Goal: Find specific page/section: Find specific page/section

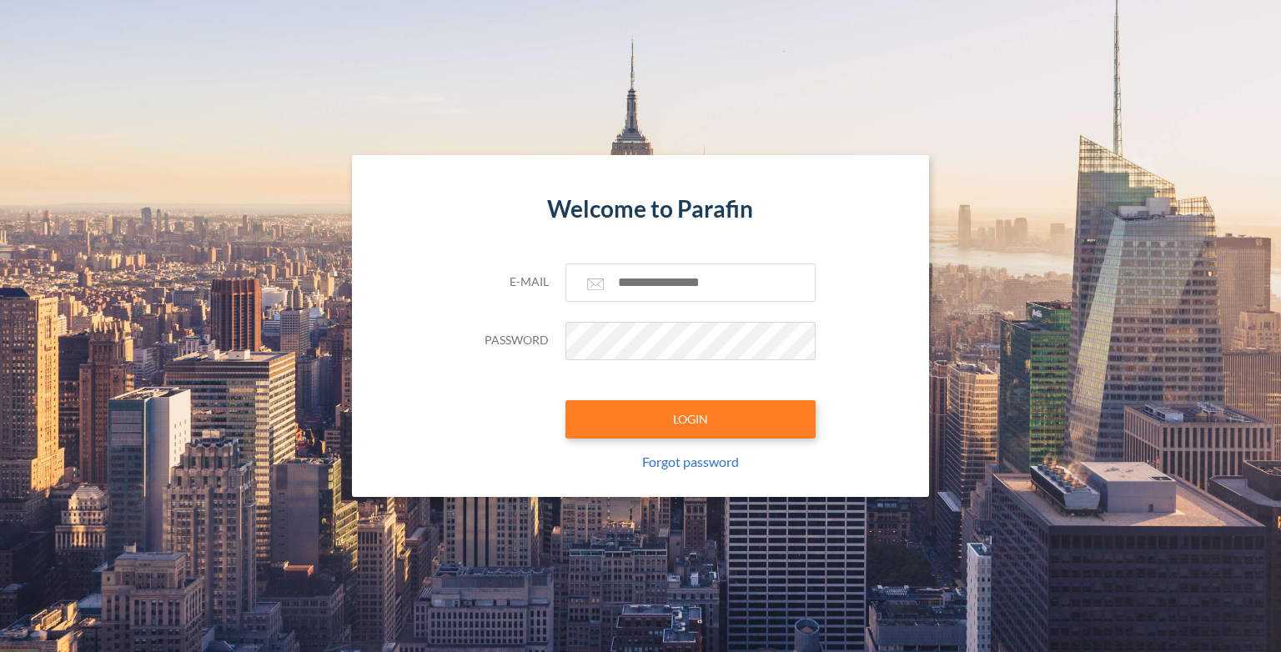
type input "**********"
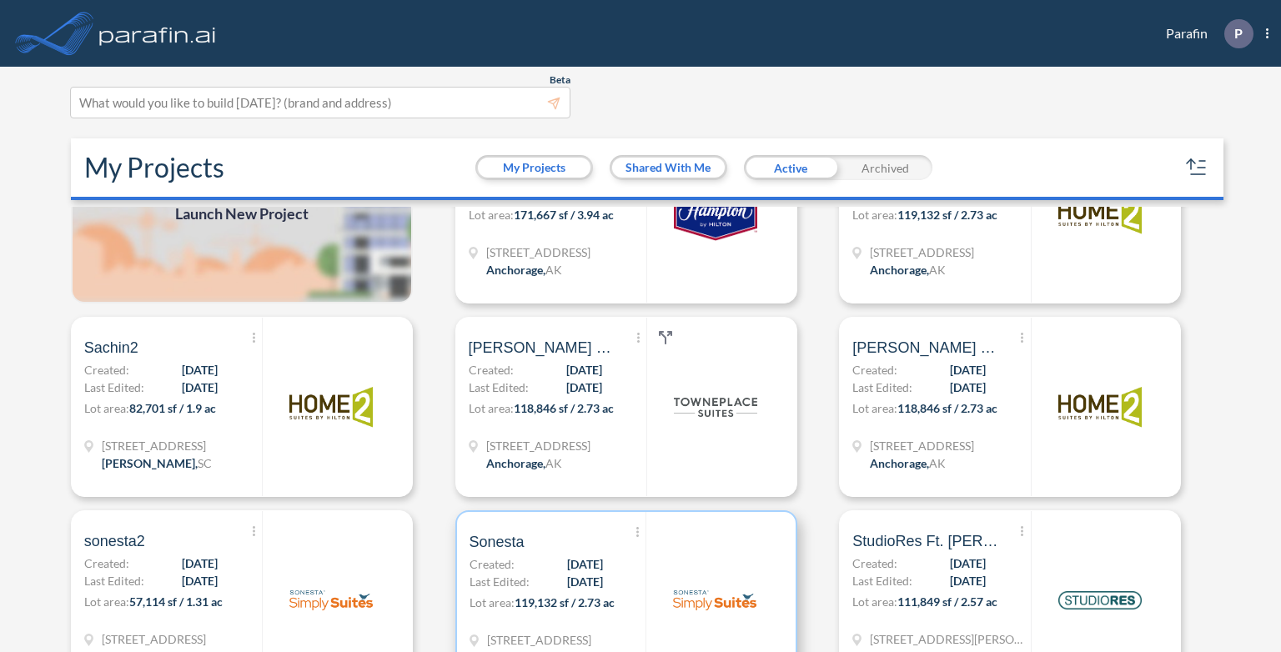
scroll to position [250, 0]
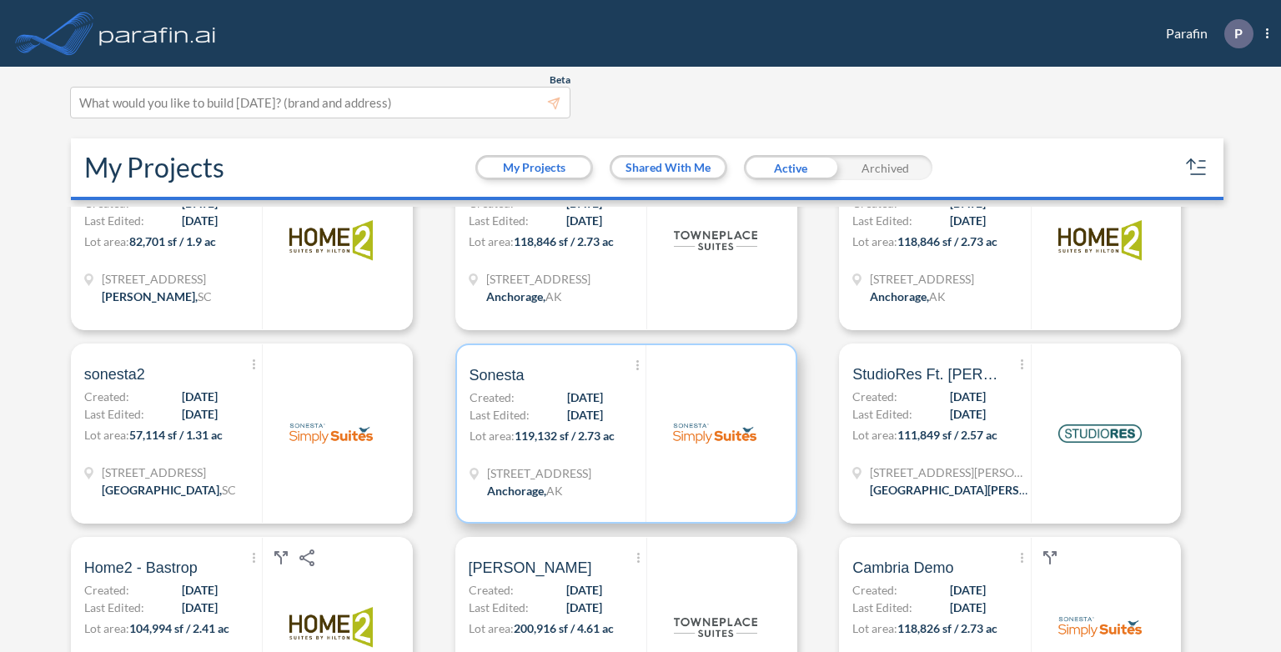
click at [554, 381] on h5 "Sonesta" at bounding box center [548, 375] width 159 height 20
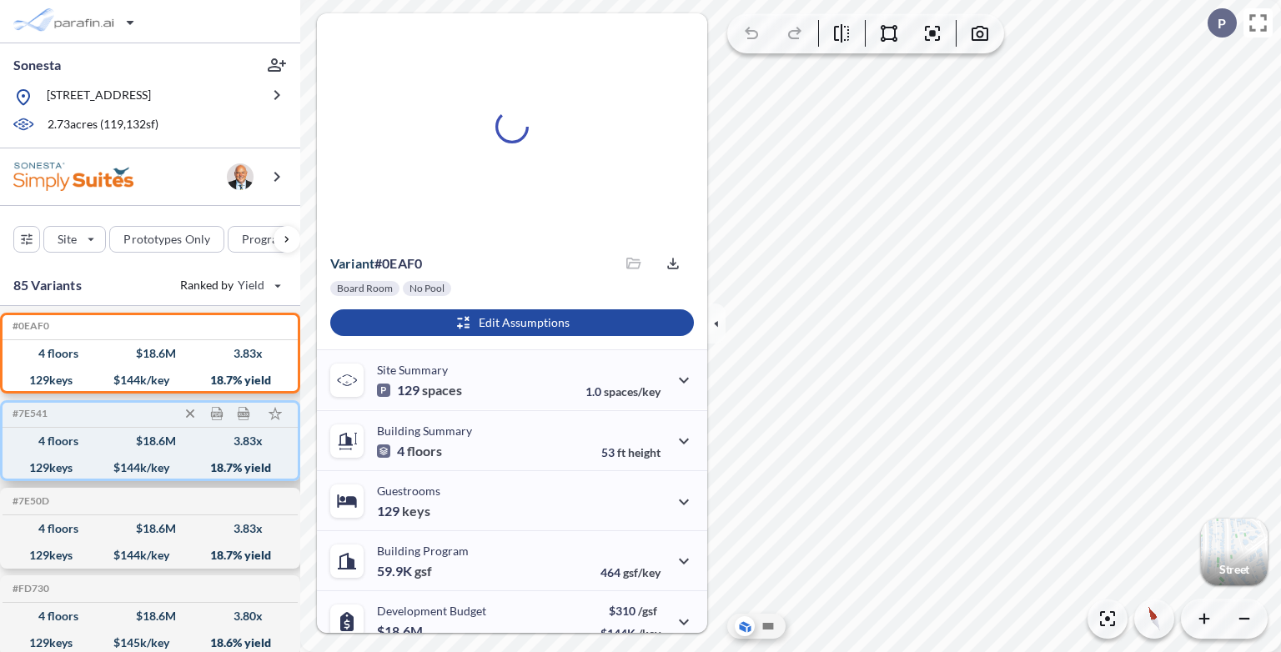
click at [143, 453] on div "4 floors $ 18.6 M 3.83 x" at bounding box center [150, 441] width 282 height 27
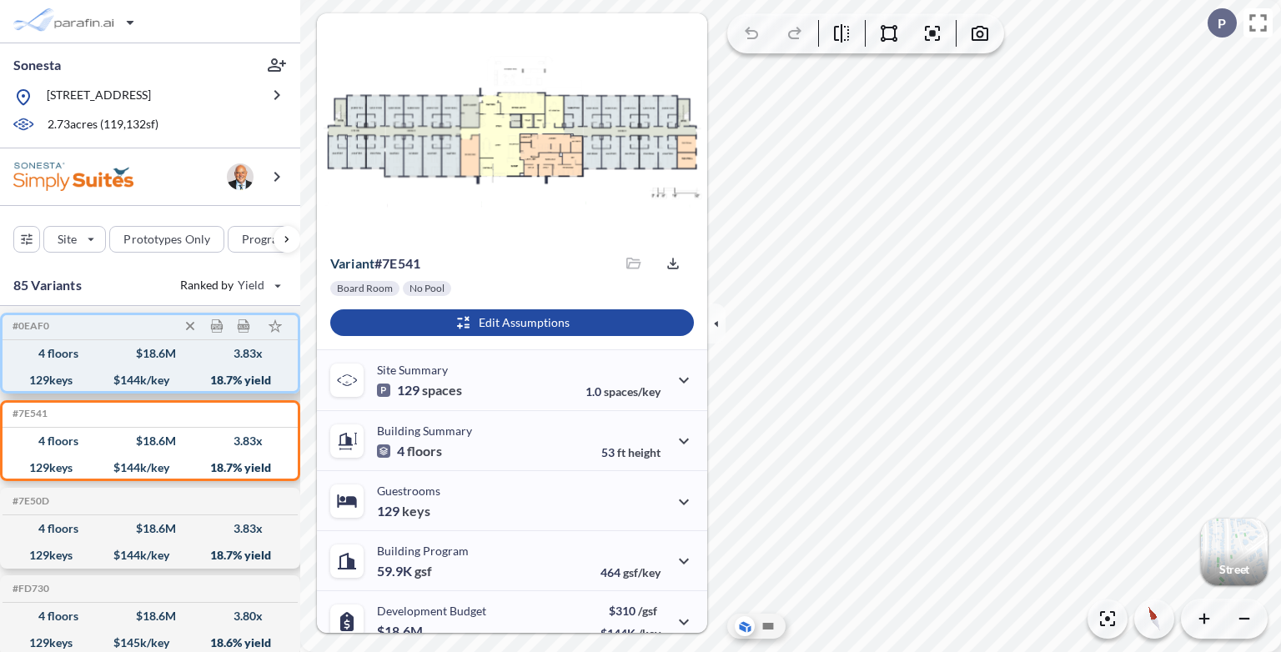
click at [153, 380] on div "$ 144 k/key" at bounding box center [141, 380] width 56 height 0
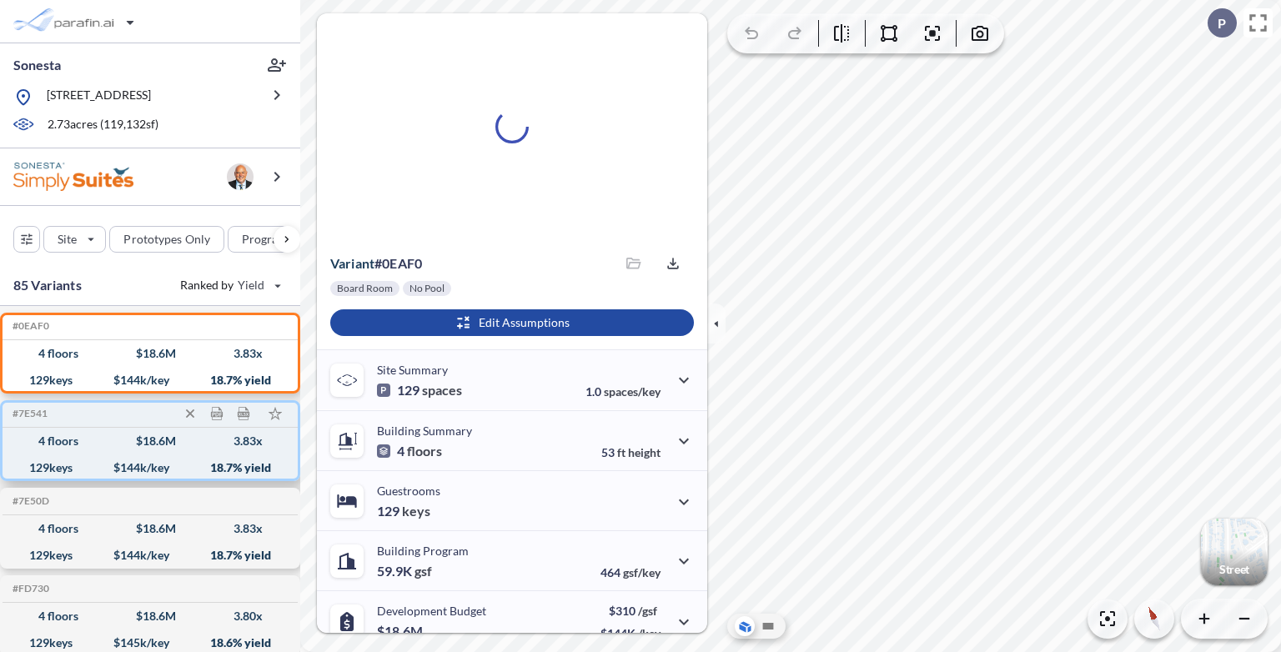
click at [136, 441] on div "$ 18.6 M" at bounding box center [156, 441] width 40 height 0
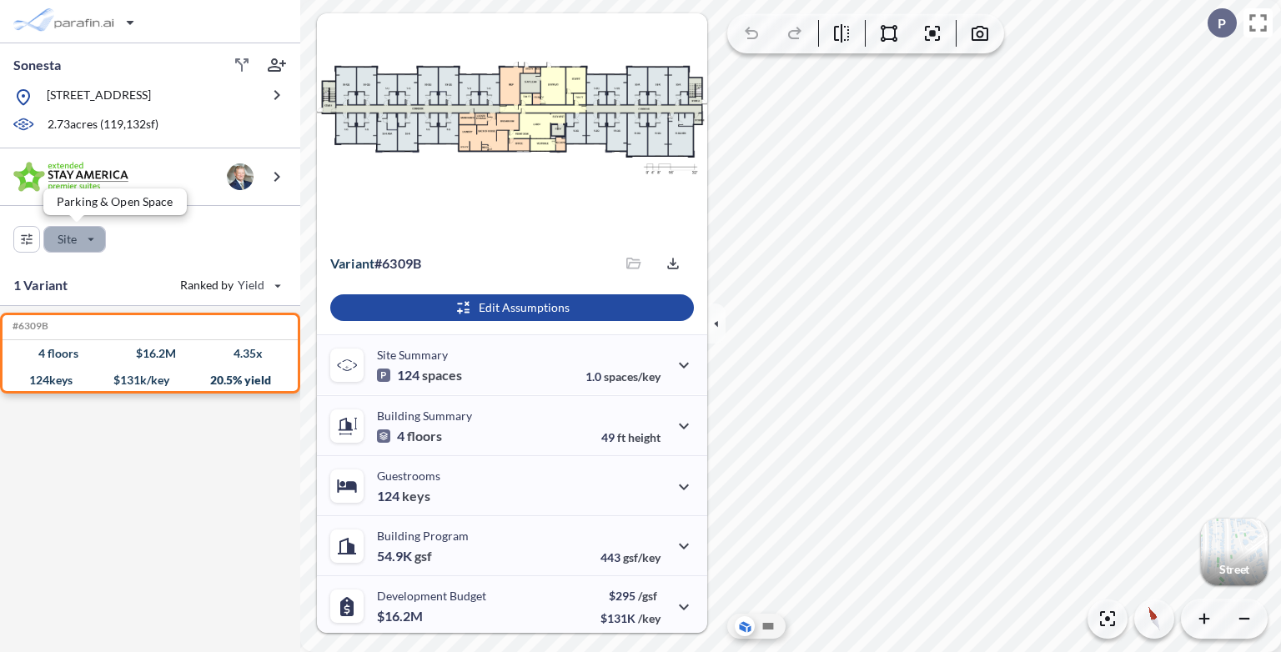
click at [93, 238] on div "button" at bounding box center [74, 239] width 61 height 25
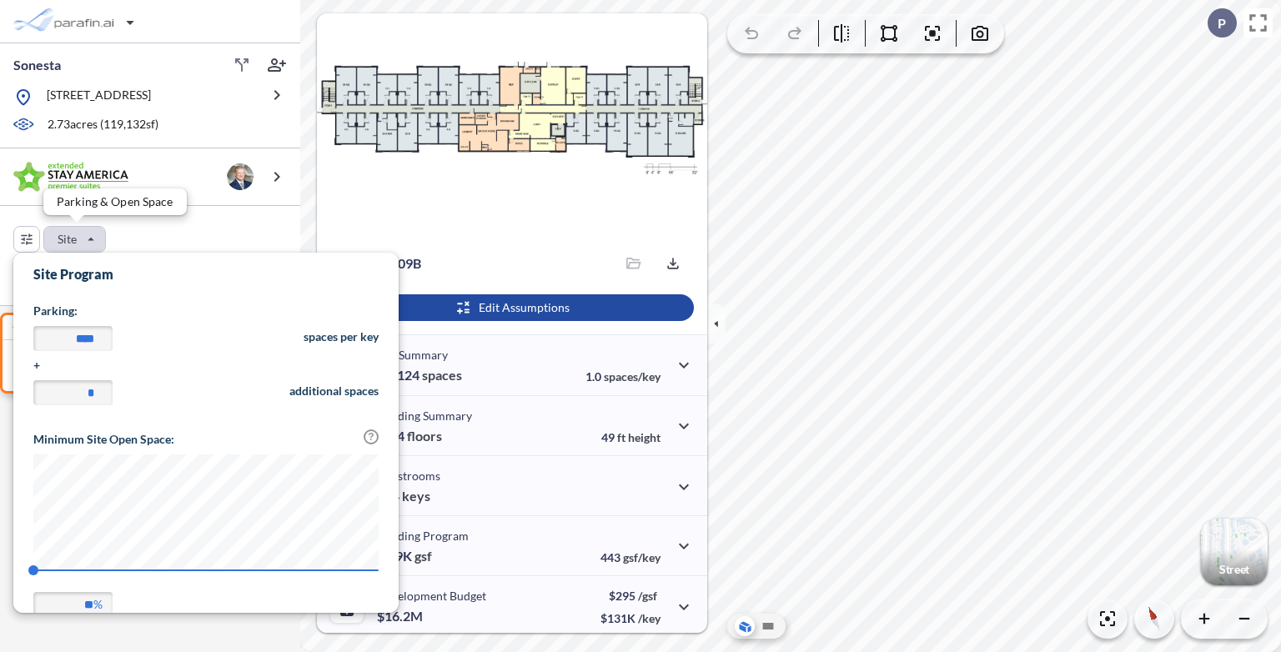
scroll to position [389, 384]
click at [93, 238] on div "button" at bounding box center [74, 239] width 61 height 25
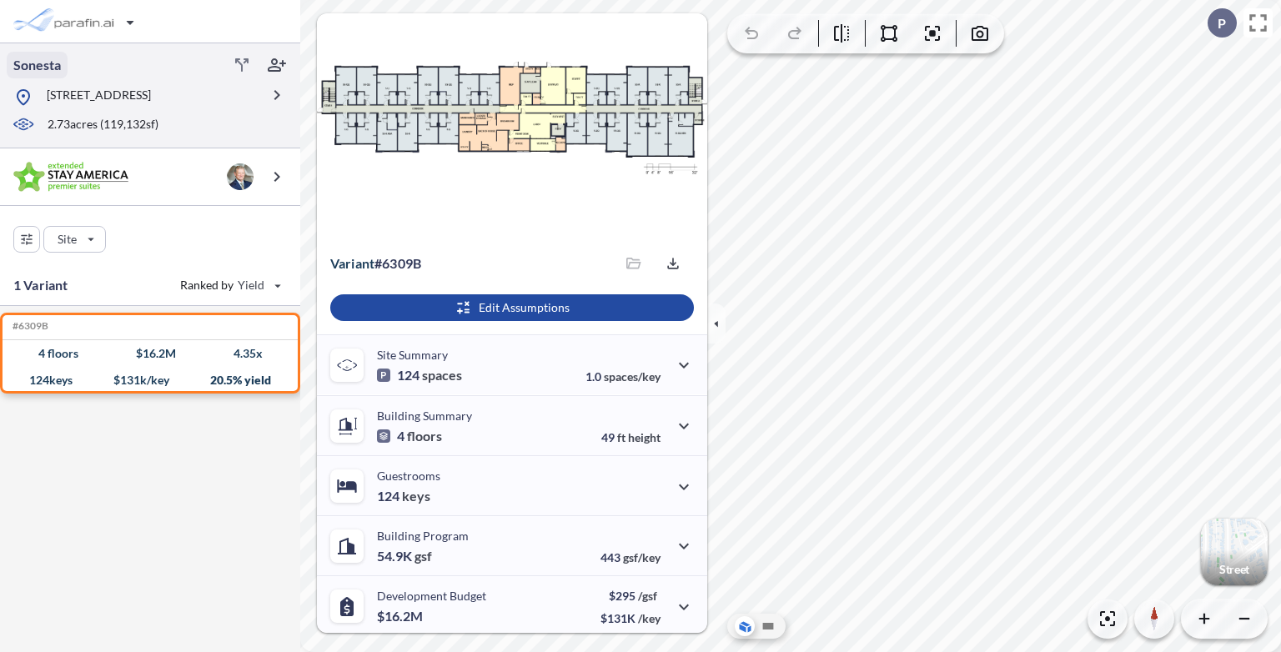
click at [59, 65] on p "Sonesta" at bounding box center [37, 65] width 48 height 18
drag, startPoint x: 59, startPoint y: 65, endPoint x: 0, endPoint y: 56, distance: 59.9
click at [0, 56] on div "******* 4960 A St, Anchorage, AK 99503 2.73 acres ( 119,132 sf)" at bounding box center [150, 95] width 300 height 105
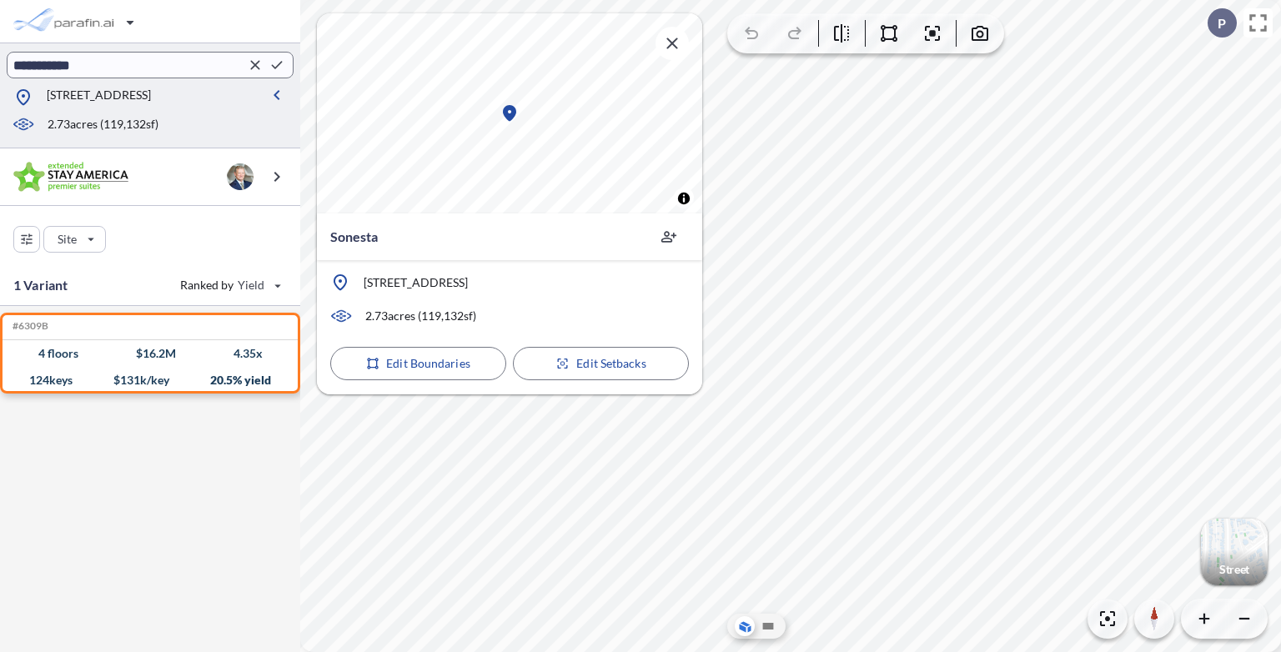
type input "**********"
click at [282, 69] on icon "button" at bounding box center [277, 65] width 17 height 17
click at [178, 344] on div "4 floors $ 16.2 M 4.35 x" at bounding box center [150, 353] width 282 height 27
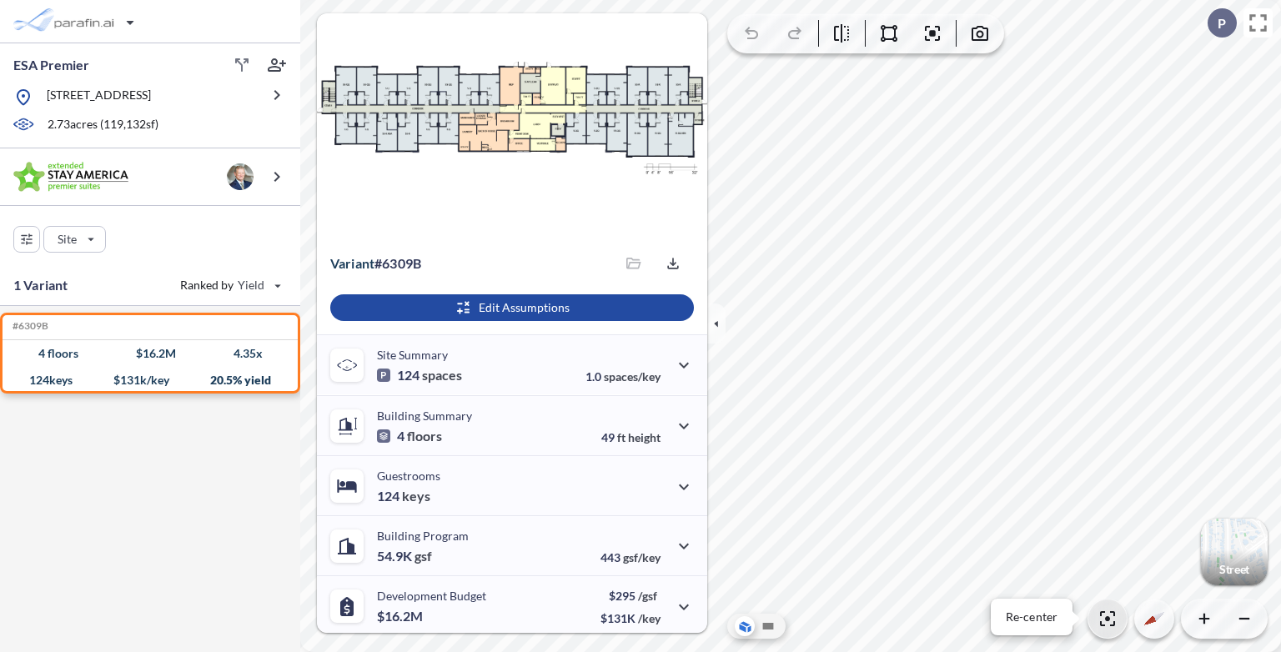
click at [1111, 623] on icon "button" at bounding box center [1107, 619] width 20 height 20
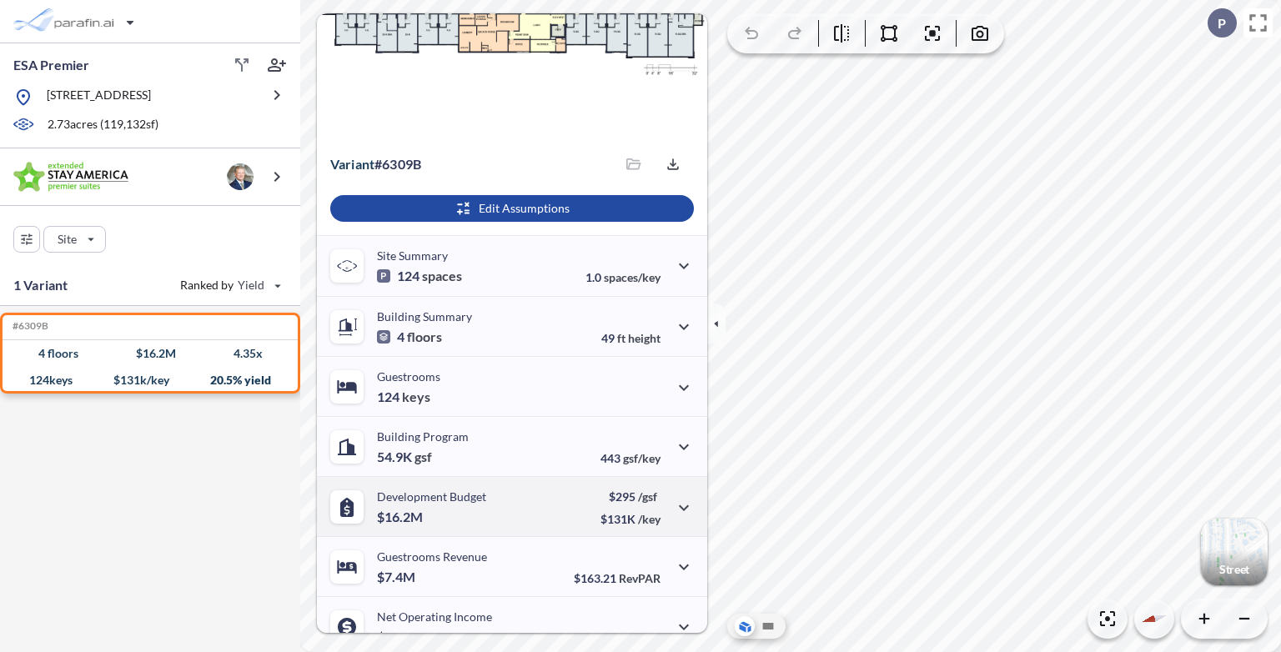
scroll to position [0, 0]
